Goal: Information Seeking & Learning: Learn about a topic

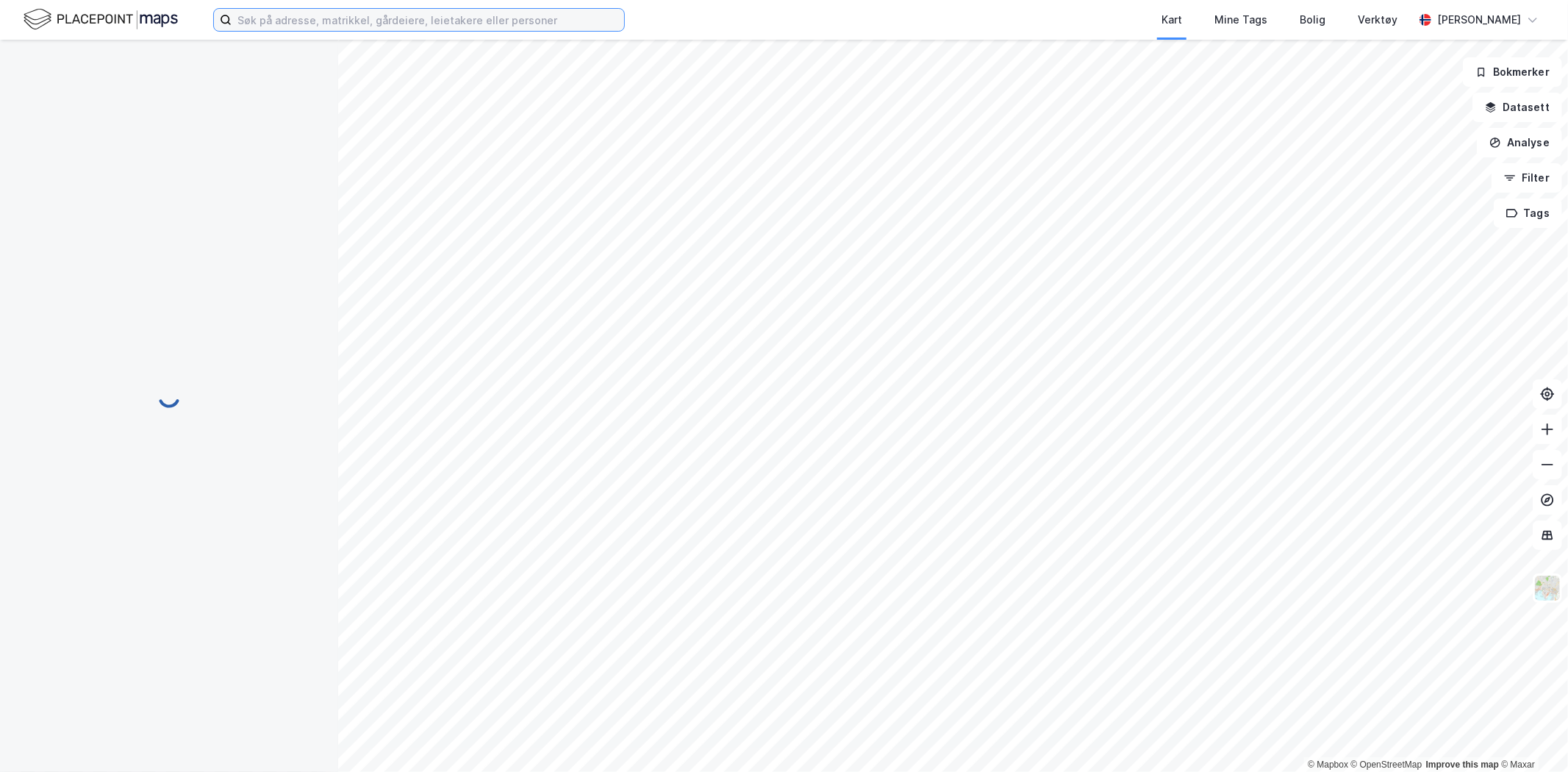
click at [418, 19] on input at bounding box center [428, 20] width 393 height 22
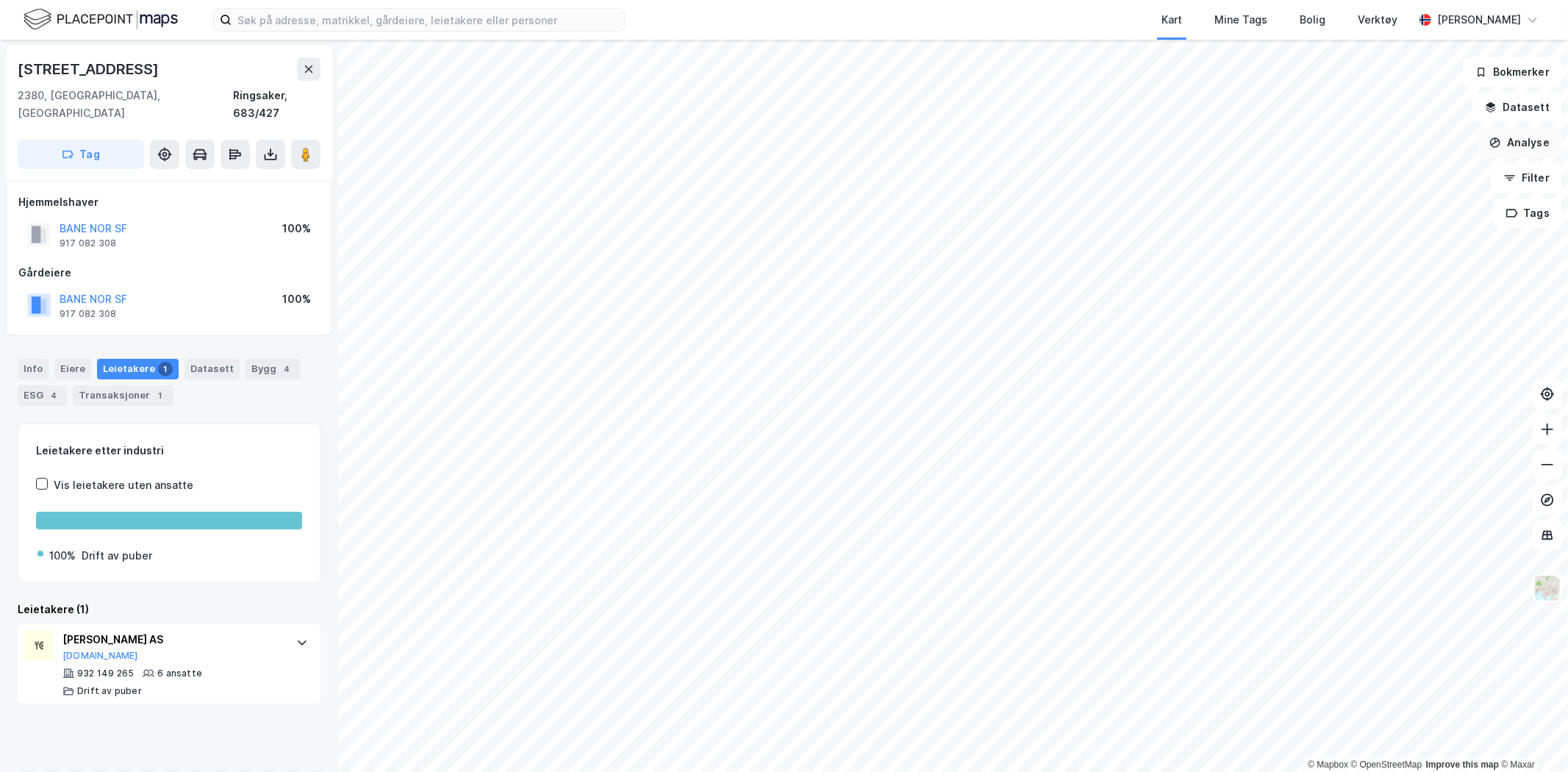
click at [1509, 134] on button "Analyse" at bounding box center [1519, 142] width 85 height 30
click at [1520, 108] on button "Datasett" at bounding box center [1517, 107] width 89 height 30
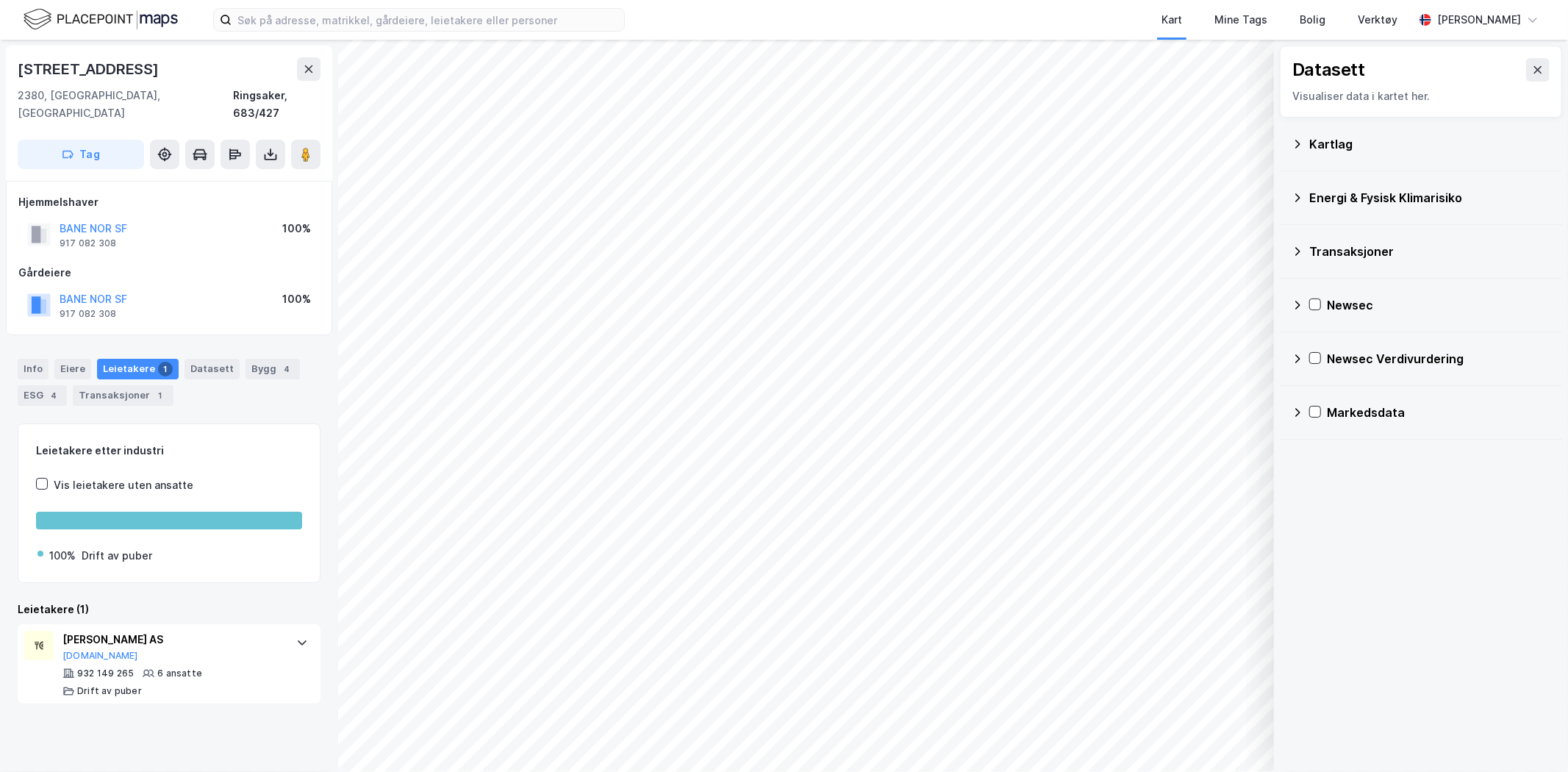
click at [1341, 193] on div "Energi & Fysisk Klimarisiko" at bounding box center [1429, 198] width 241 height 18
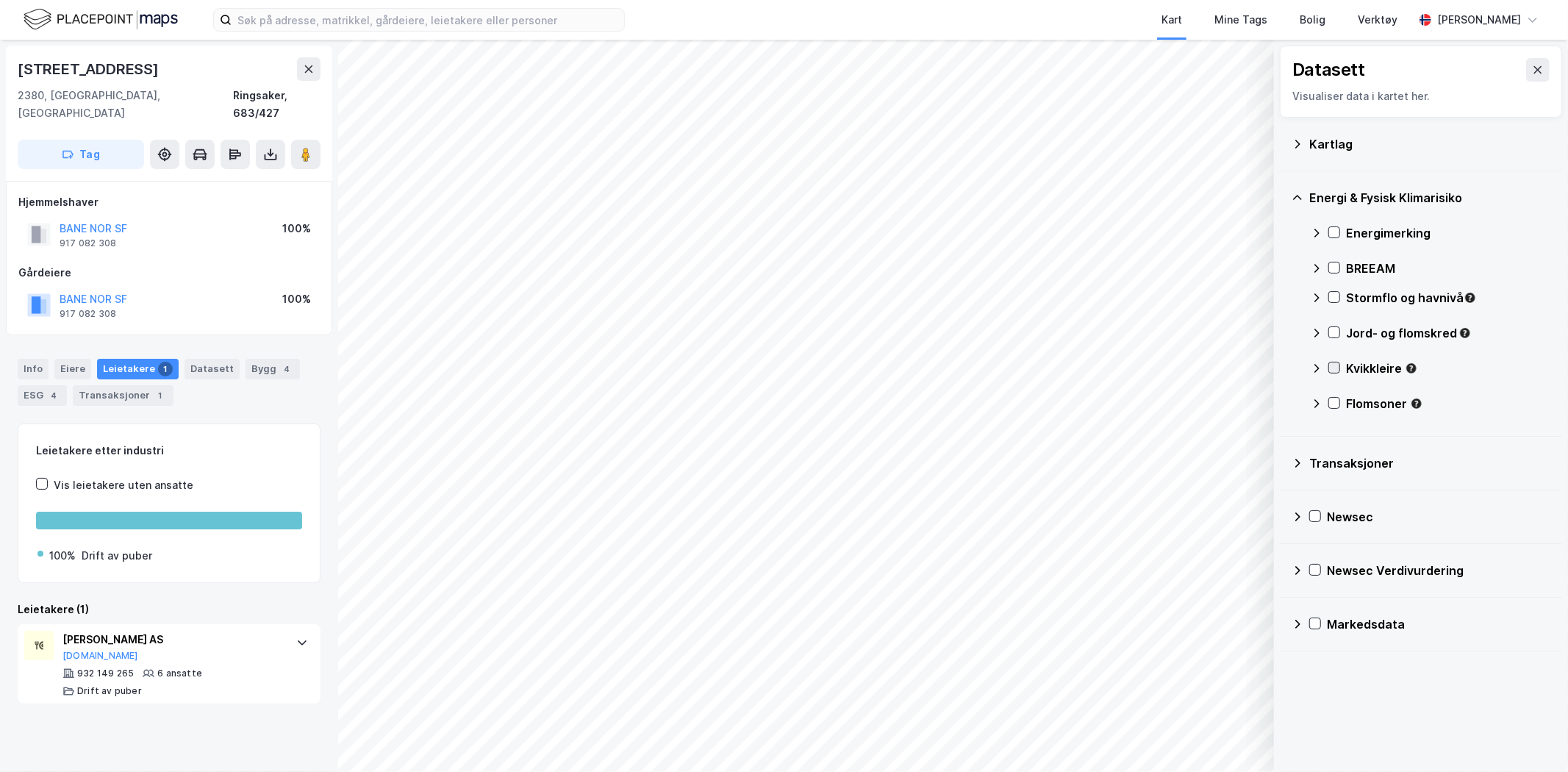
click at [1335, 366] on icon at bounding box center [1334, 368] width 11 height 11
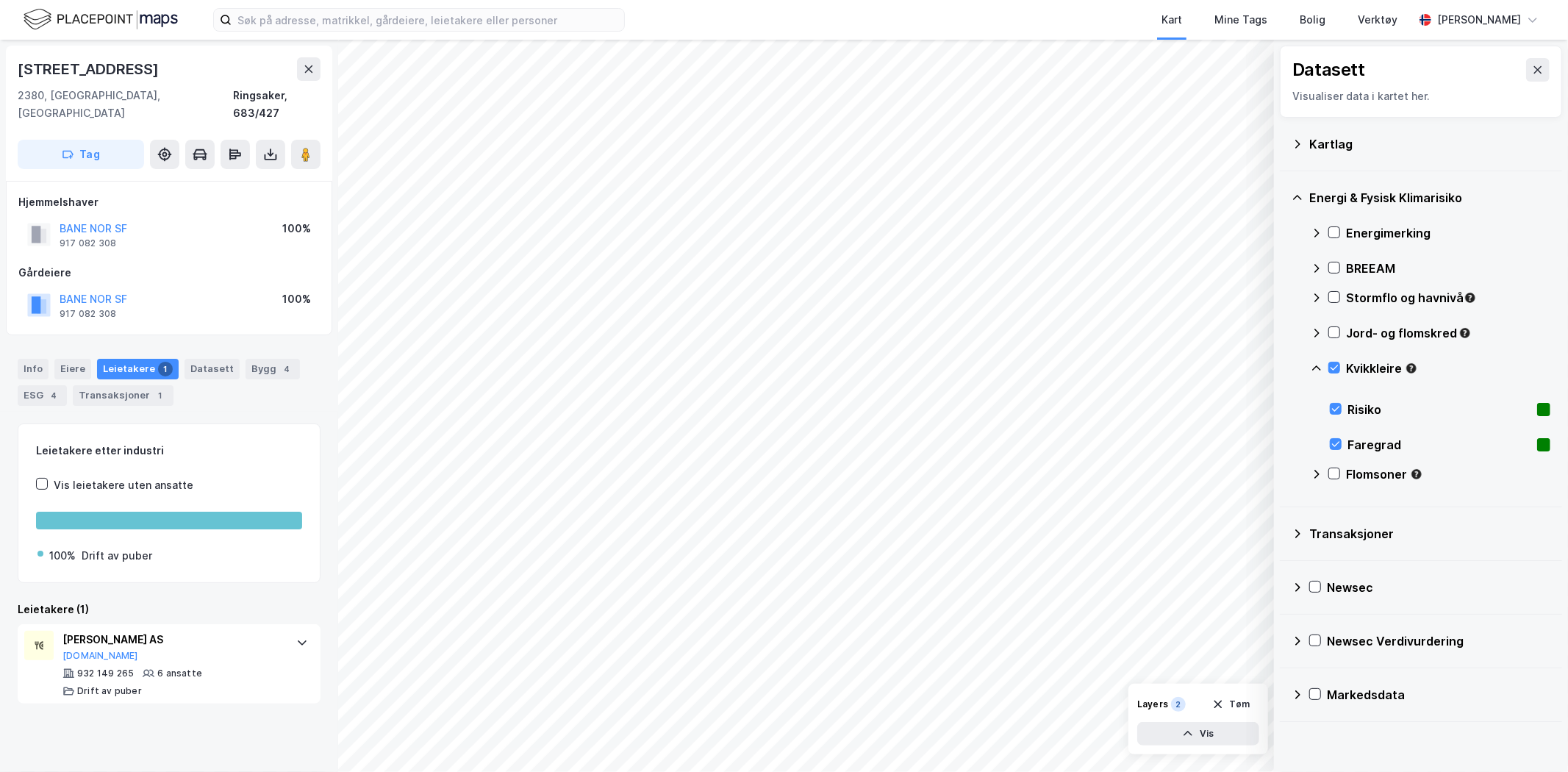
click at [1320, 473] on icon at bounding box center [1317, 473] width 12 height 12
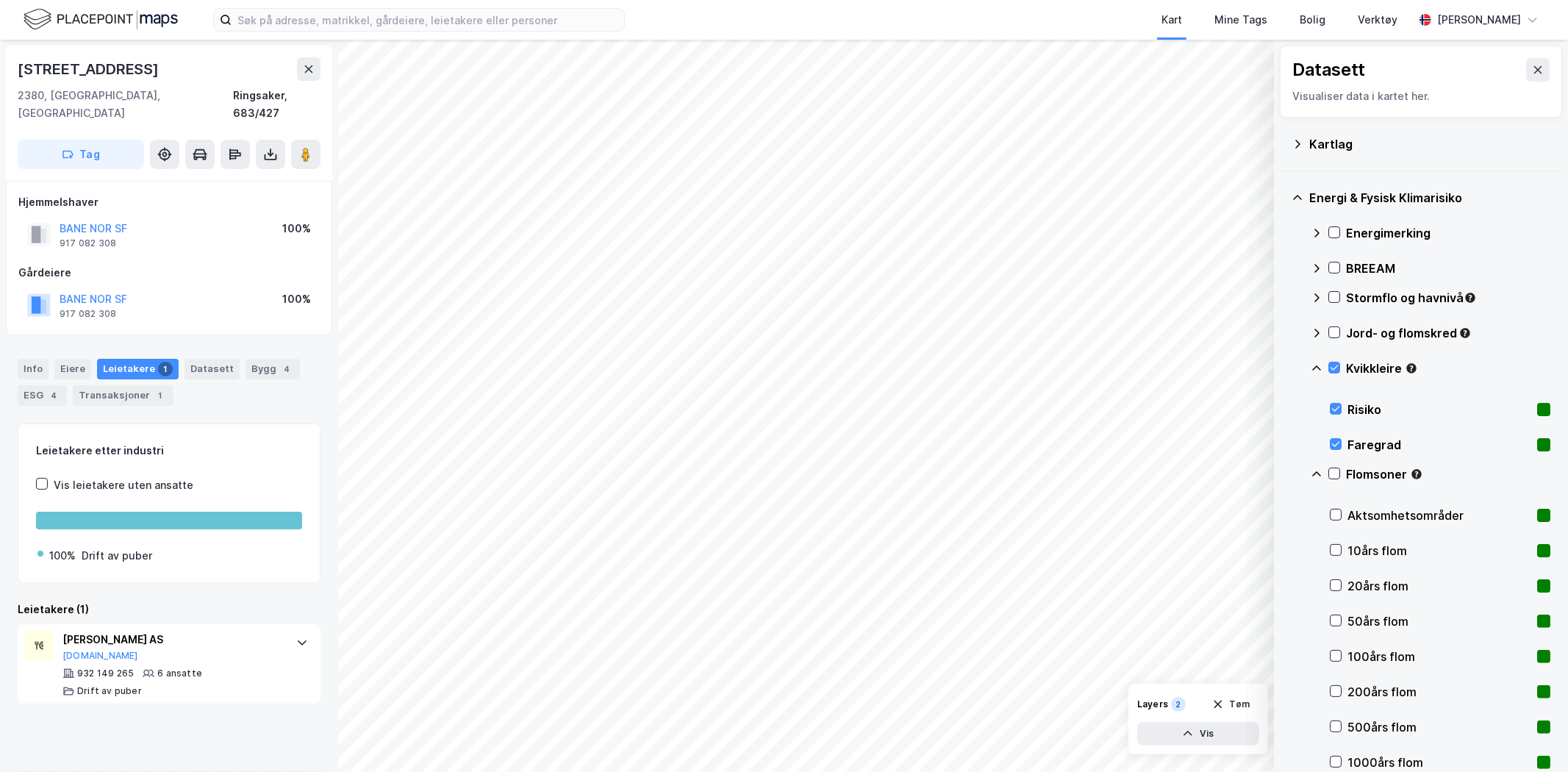
click at [1320, 473] on icon at bounding box center [1317, 473] width 12 height 12
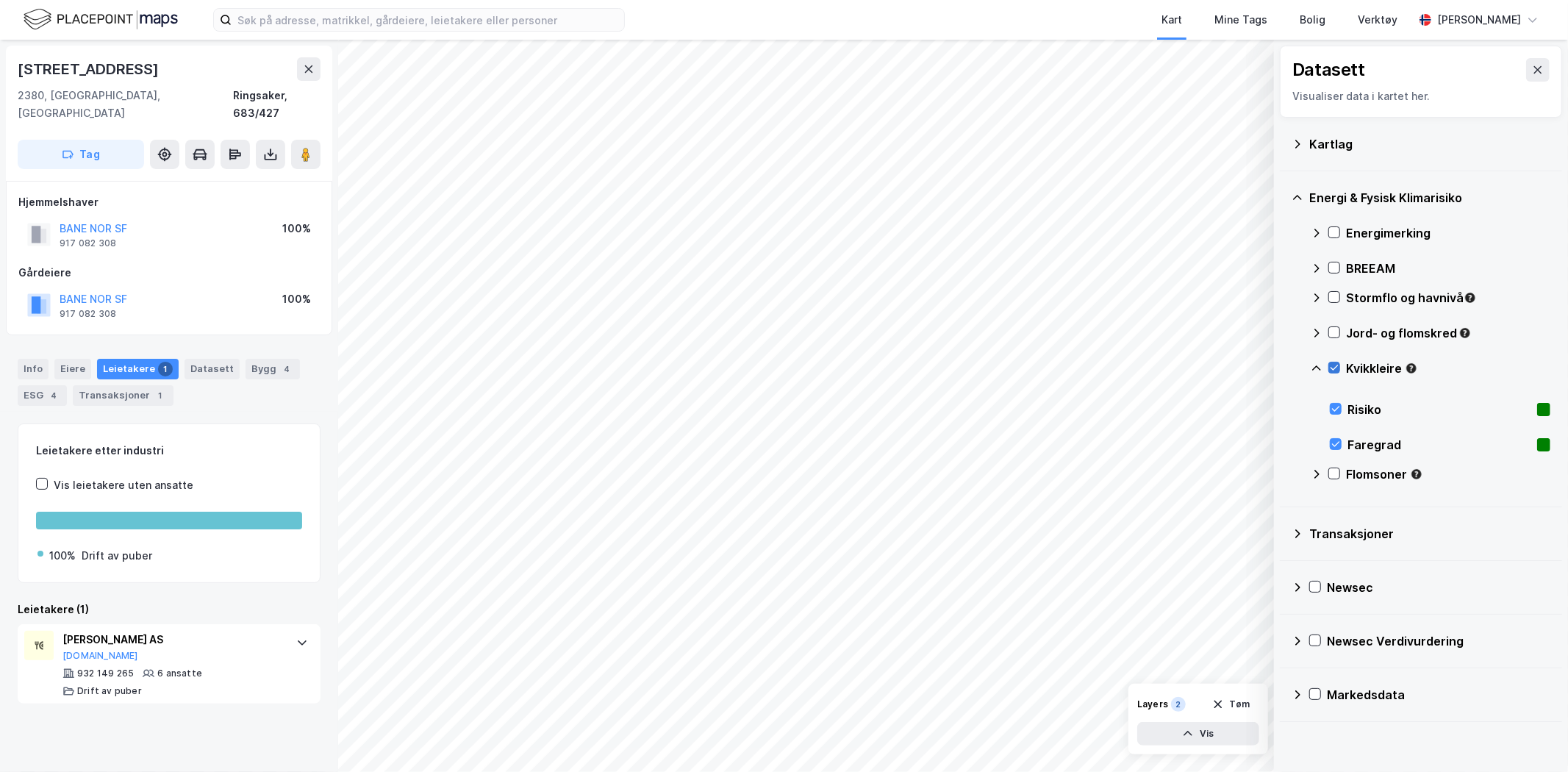
click at [1334, 369] on icon at bounding box center [1334, 368] width 11 height 11
